Goal: Information Seeking & Learning: Learn about a topic

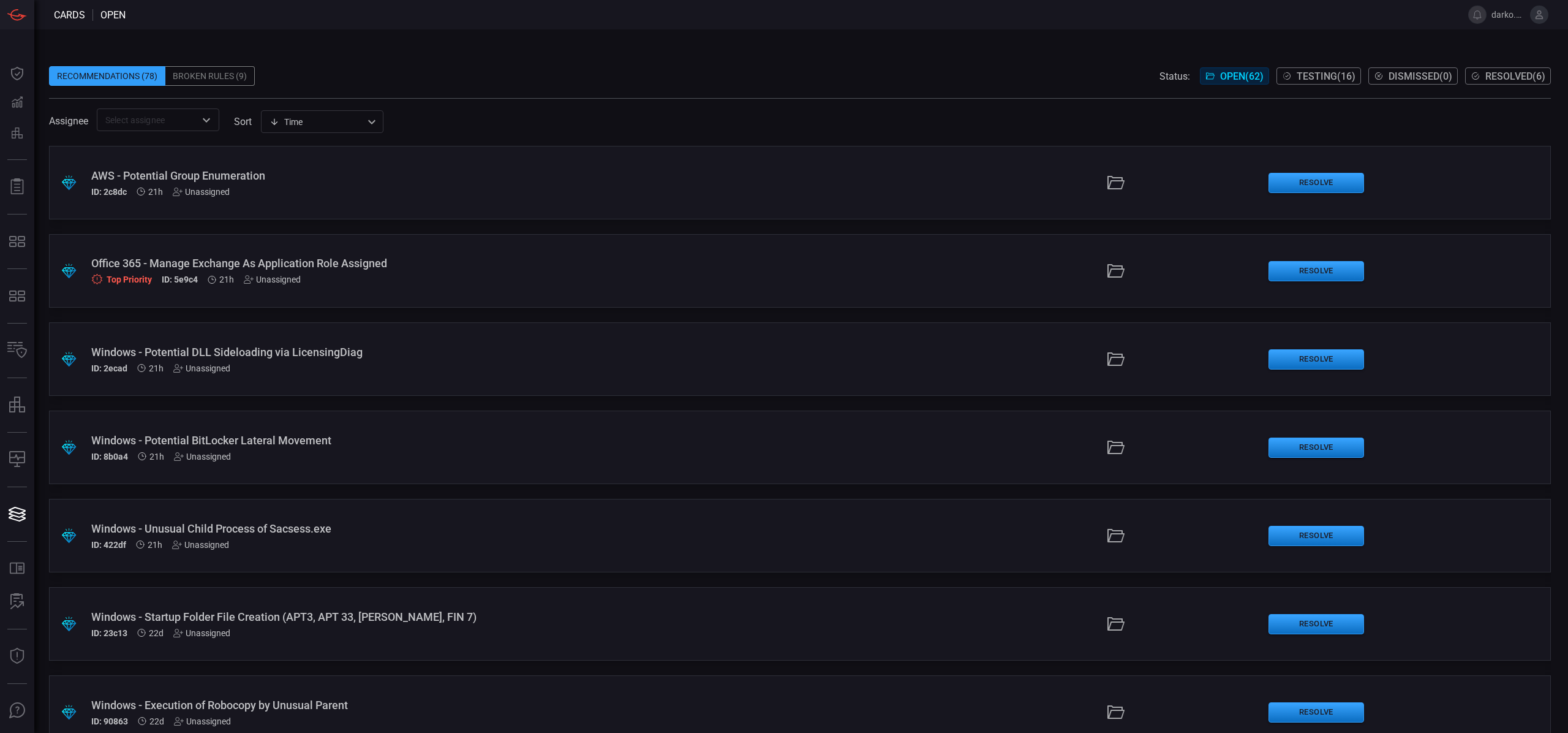
click at [330, 119] on div "Time visibleUpdateTime ​" at bounding box center [322, 121] width 123 height 22
click at [322, 167] on li "Description" at bounding box center [324, 168] width 123 height 20
type input "description"
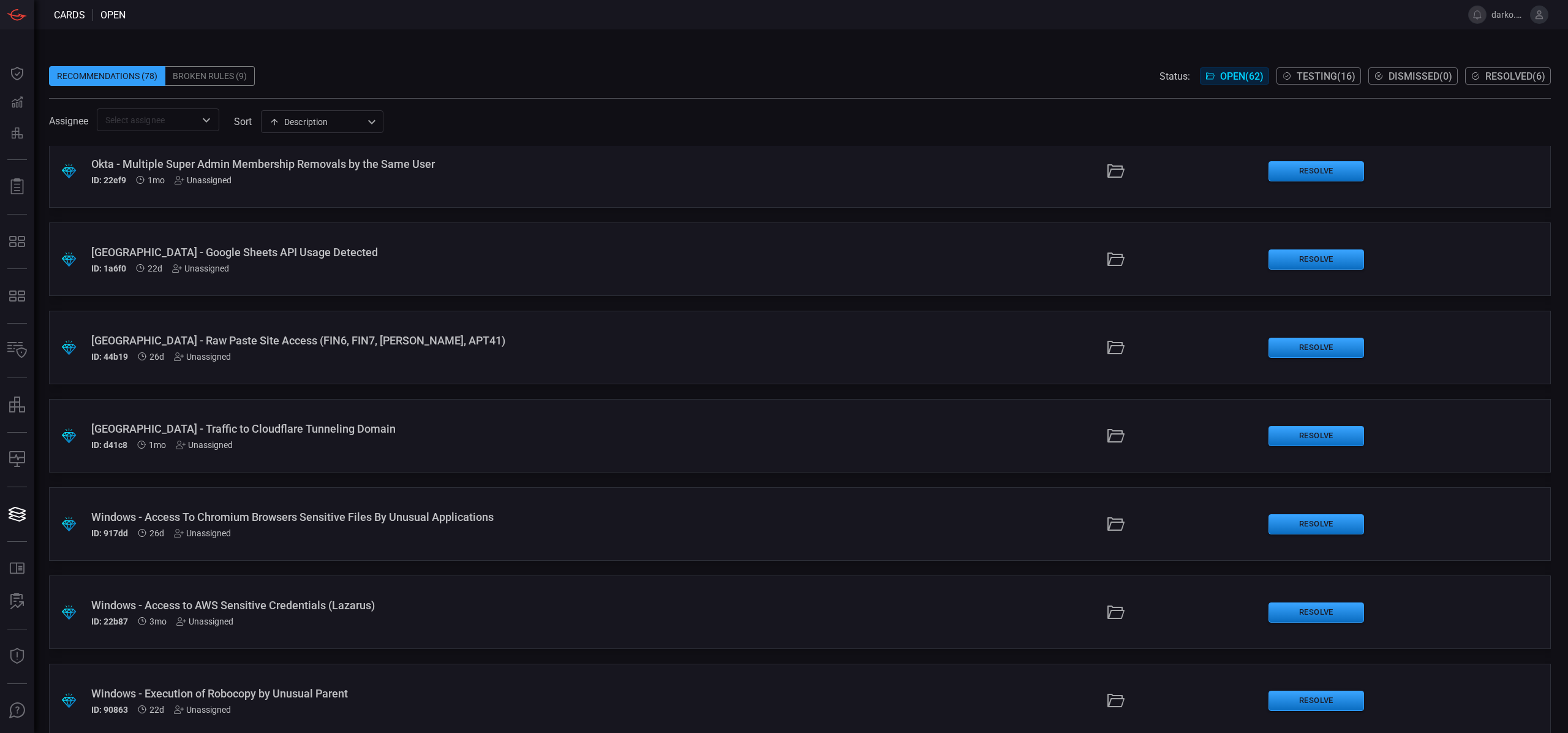
scroll to position [2745, 0]
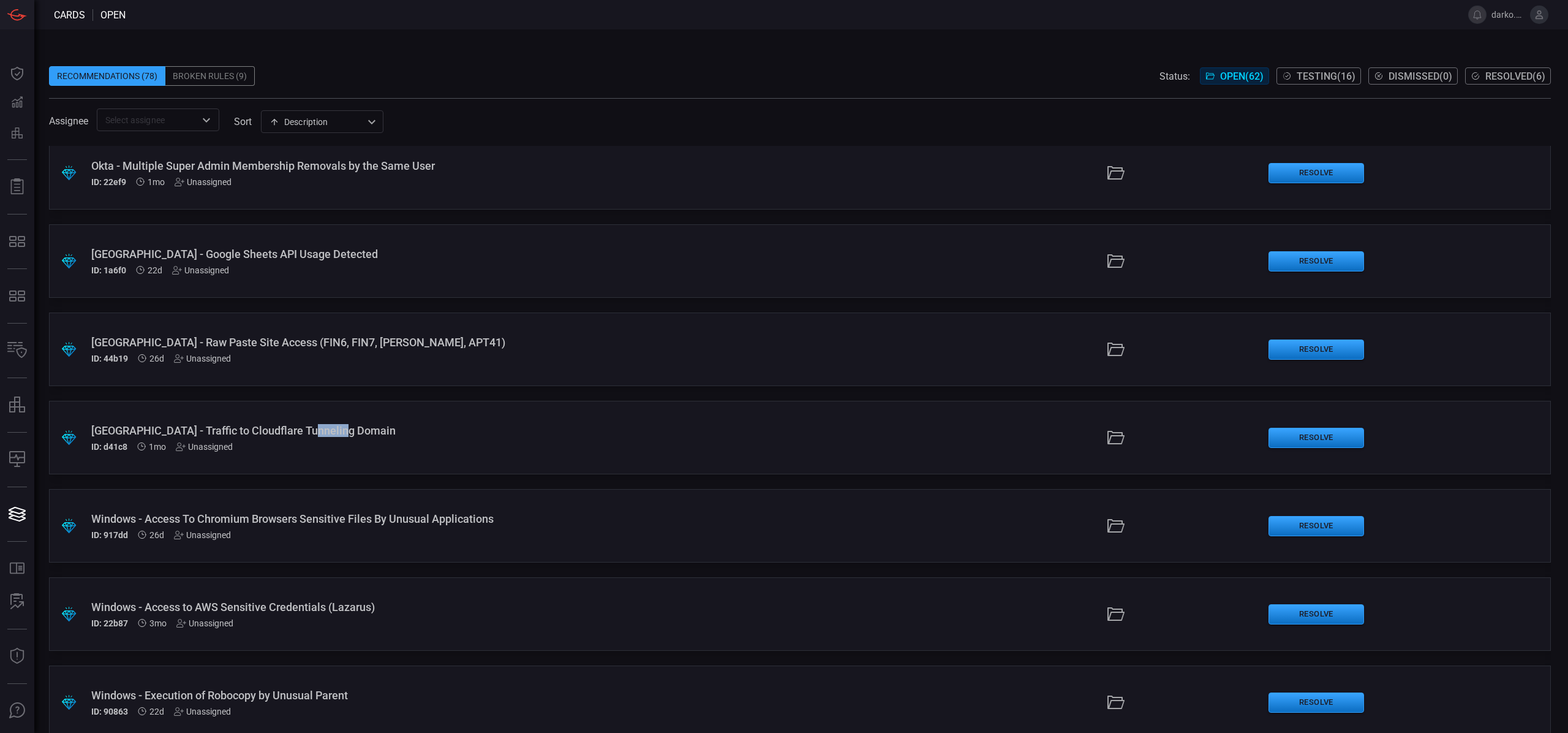
click at [380, 433] on div "[GEOGRAPHIC_DATA] - Traffic to Cloudflare Tunneling Domain" at bounding box center [384, 430] width 585 height 13
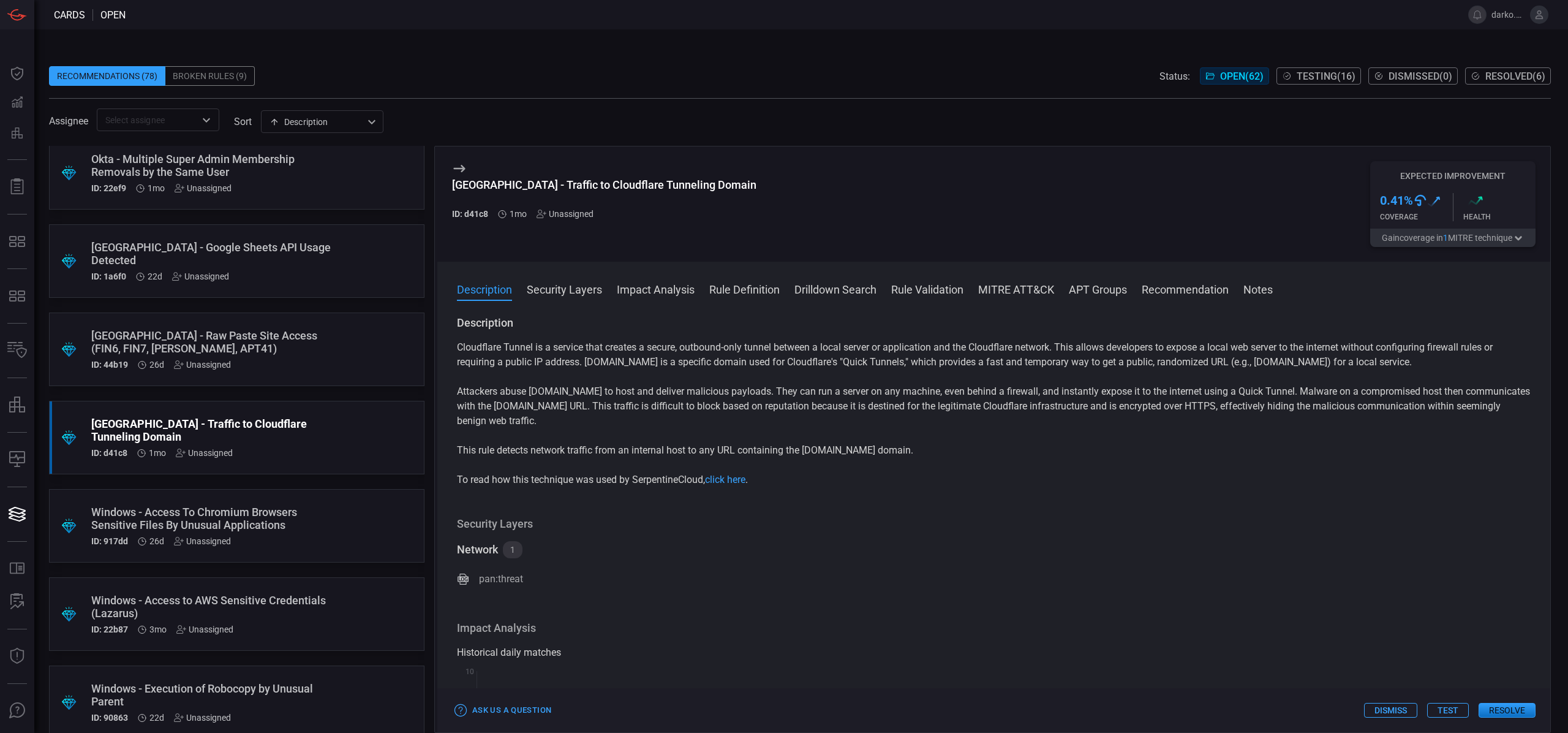
click at [262, 272] on div "ID: 1a6f0 22d Unassigned" at bounding box center [213, 276] width 245 height 10
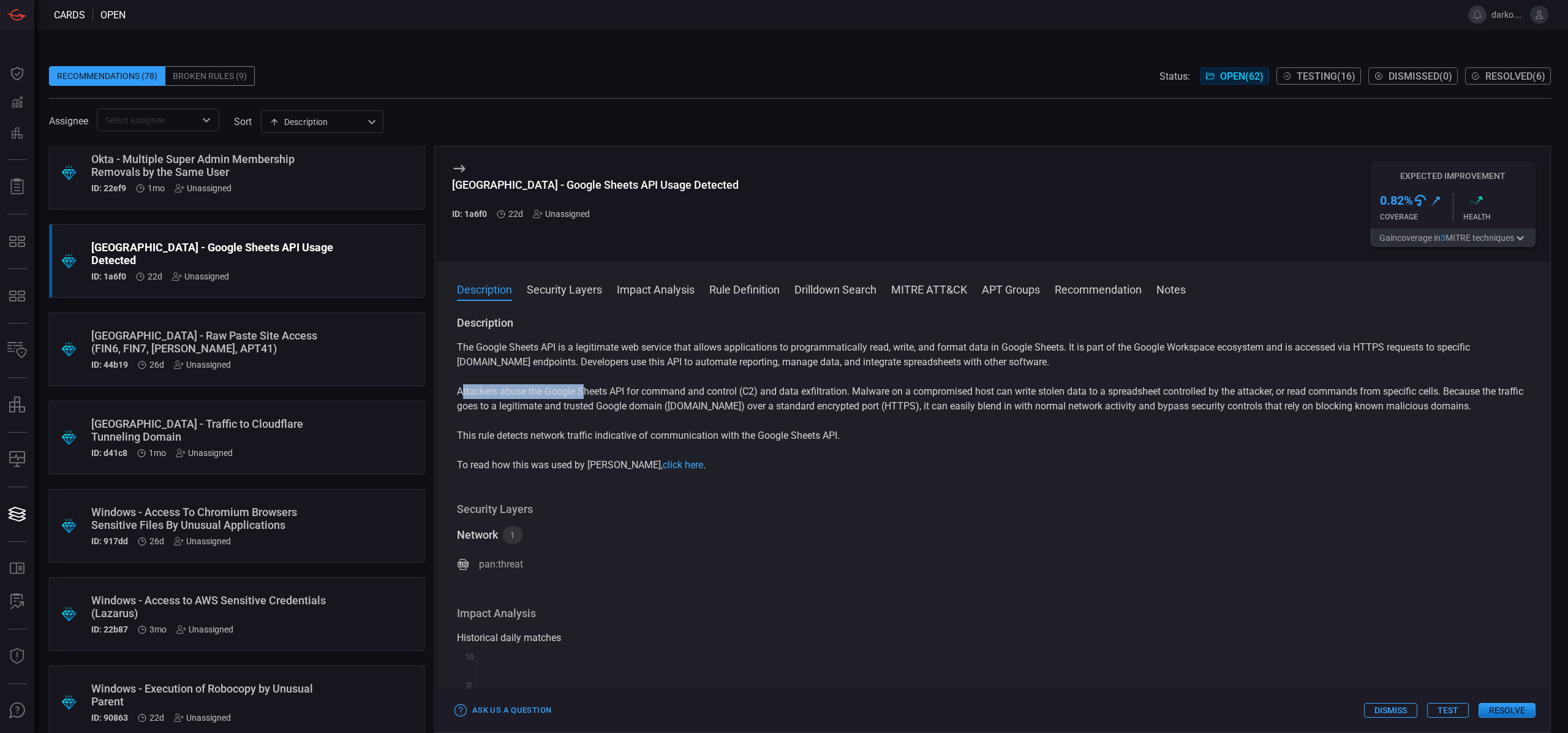
drag, startPoint x: 473, startPoint y: 392, endPoint x: 591, endPoint y: 389, distance: 118.0
click at [584, 389] on p "Attackers abuse the Google Sheets API for command and control (C2) and data exf…" at bounding box center [993, 399] width 1074 height 30
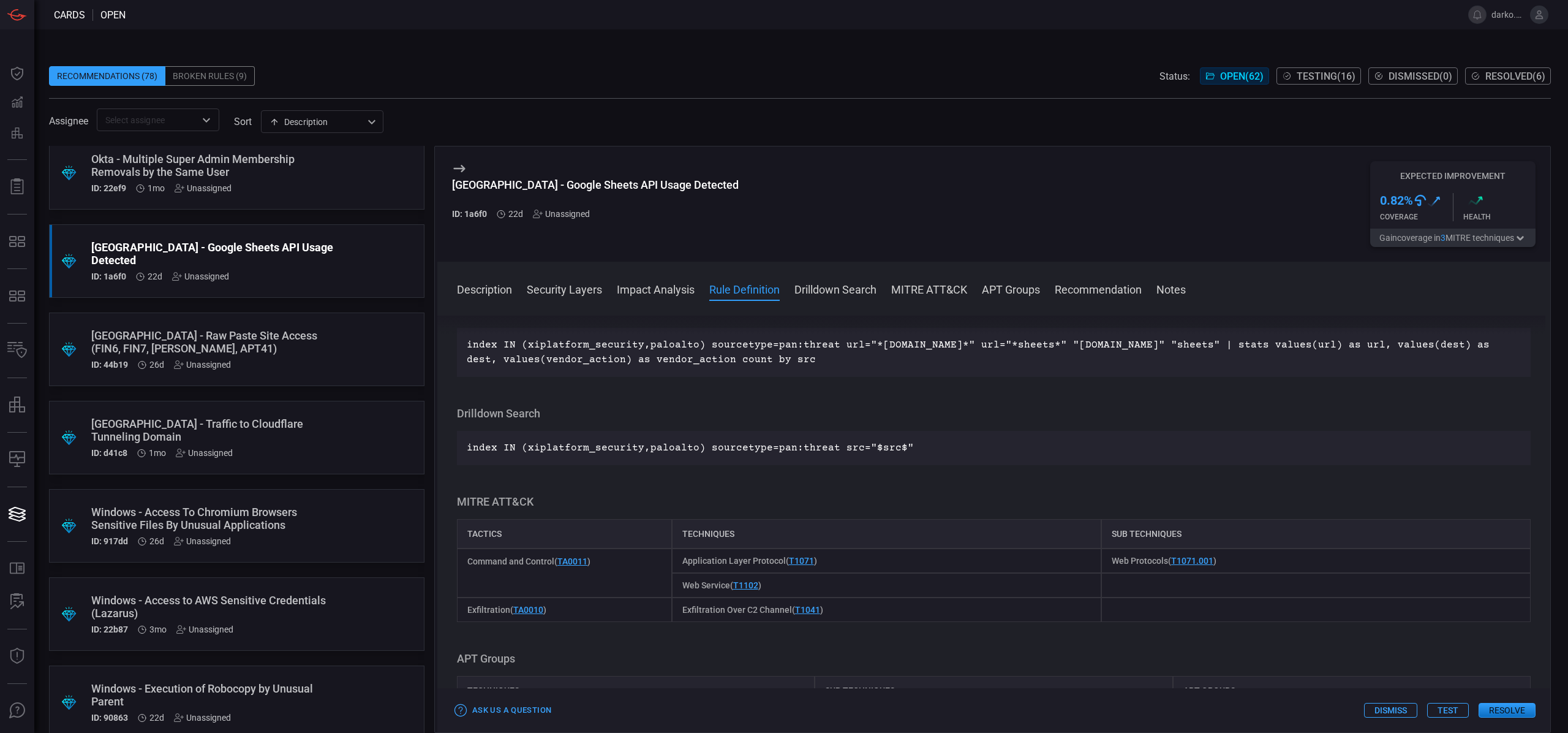
scroll to position [649, 0]
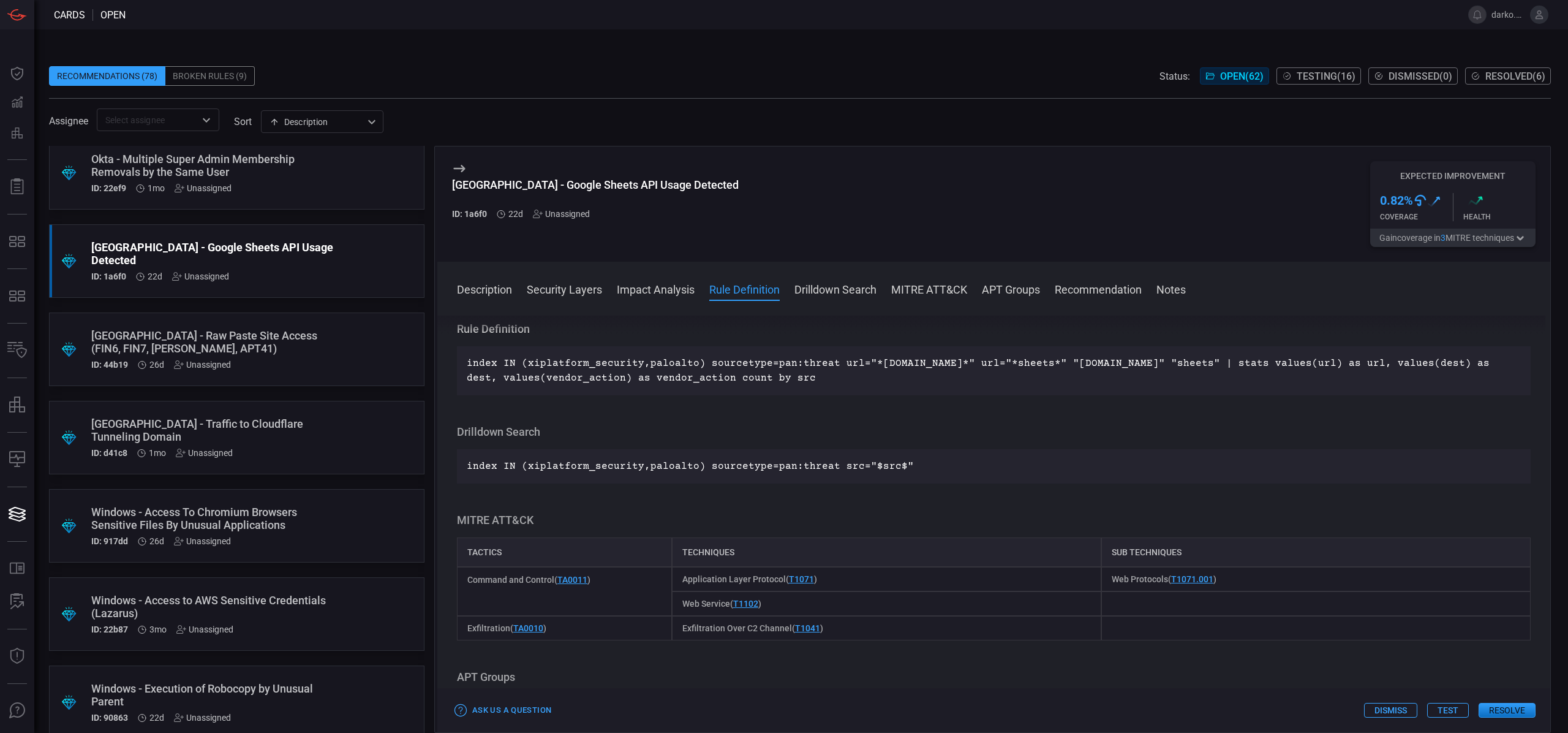
drag, startPoint x: 776, startPoint y: 380, endPoint x: 462, endPoint y: 361, distance: 314.6
click at [461, 361] on div "index IN (xiplatform_security,paloalto) sourcetype=pan:threat url="*[DOMAIN_NAM…" at bounding box center [993, 370] width 1074 height 49
copy p "index IN (xiplatform_security,paloalto) sourcetype=pan:threat url="*[DOMAIN_NAM…"
